Goal: Task Accomplishment & Management: Manage account settings

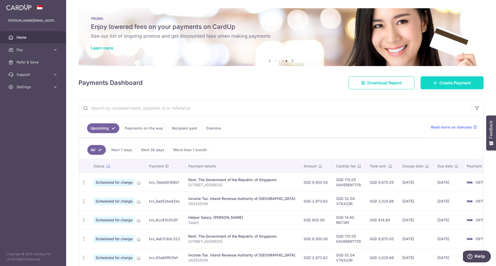
click at [448, 82] on span "Create Payment" at bounding box center [454, 83] width 31 height 6
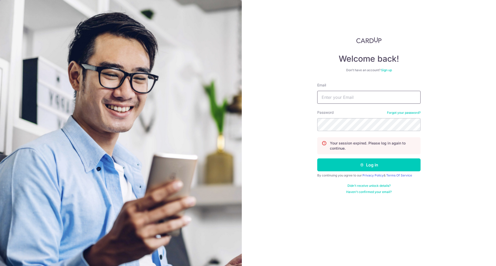
click at [328, 97] on input "Email" at bounding box center [368, 97] width 103 height 13
type input "[PERSON_NAME][EMAIL_ADDRESS][PERSON_NAME][DOMAIN_NAME]"
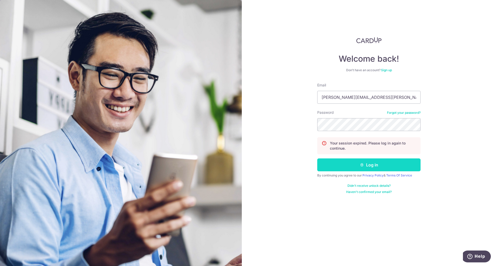
click at [350, 165] on button "Log in" at bounding box center [368, 164] width 103 height 13
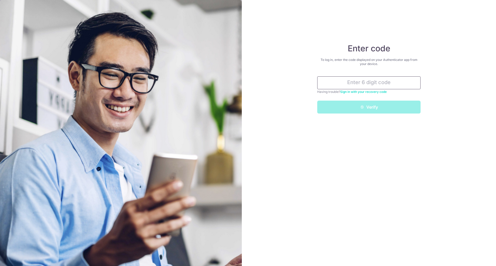
click at [357, 80] on input "text" at bounding box center [368, 82] width 103 height 13
click at [365, 85] on input "text" at bounding box center [368, 82] width 103 height 13
click at [293, 134] on div "Enter code To log in, enter the code displayed on your Authenticator app from y…" at bounding box center [369, 133] width 254 height 266
click at [370, 85] on input "text" at bounding box center [368, 82] width 103 height 13
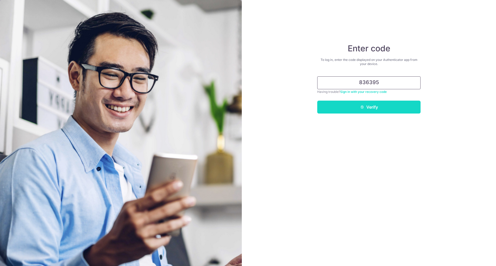
type input "836395"
click at [349, 108] on button "Verify" at bounding box center [368, 107] width 103 height 13
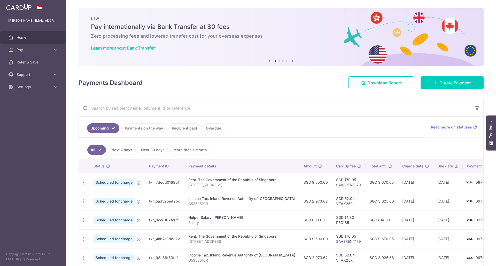
click at [264, 85] on div "Payments Dashboard Download Report Create Payment" at bounding box center [280, 81] width 405 height 15
